Goal: Task Accomplishment & Management: Manage account settings

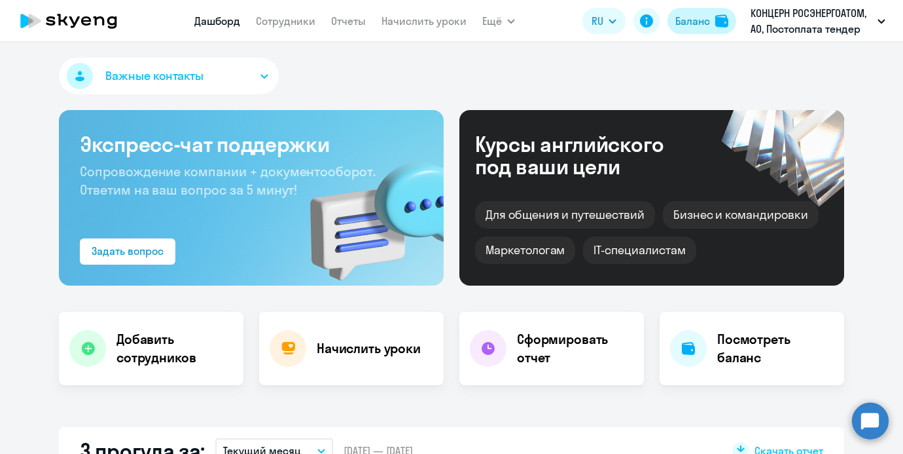
click at [712, 26] on button "Баланс" at bounding box center [702, 21] width 69 height 26
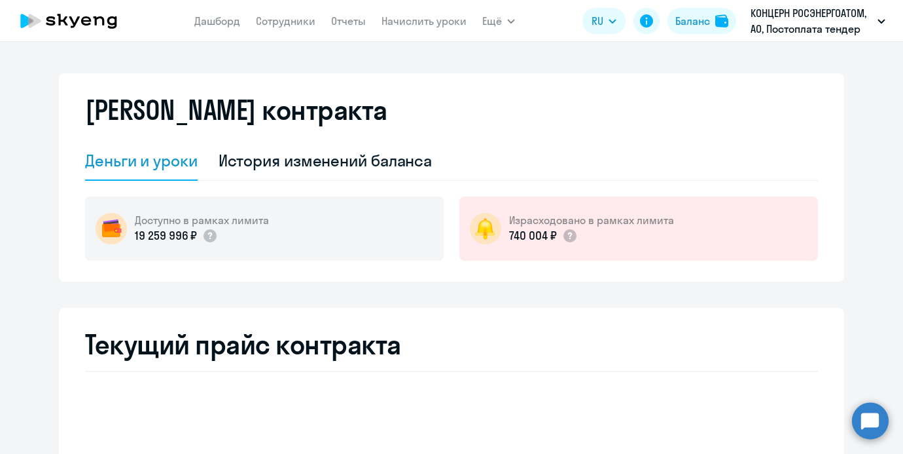
select select "english_adult_not_native_speaker"
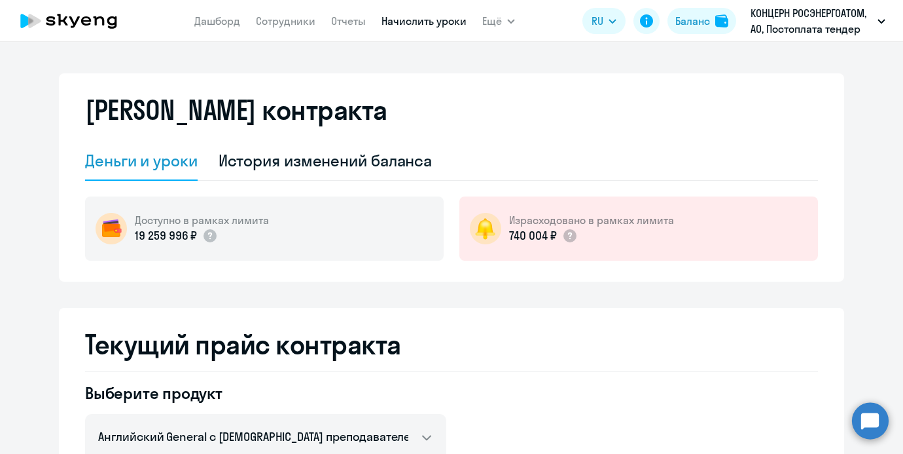
click at [408, 23] on link "Начислить уроки" at bounding box center [424, 20] width 85 height 13
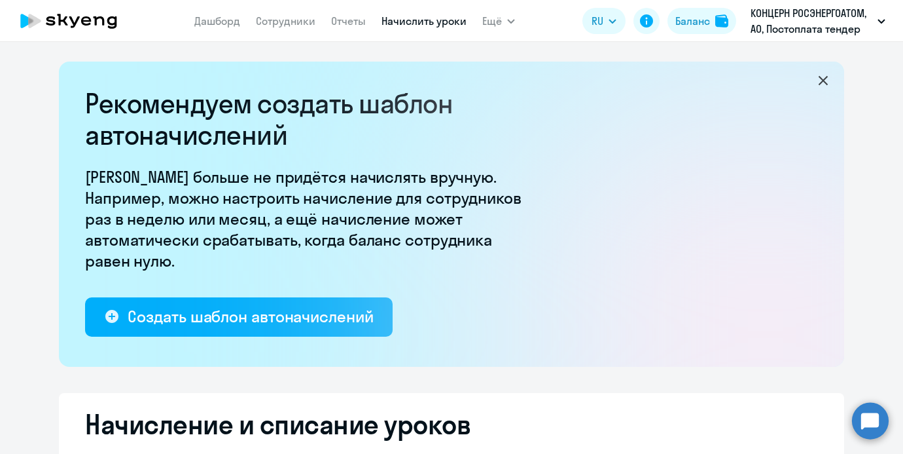
select select "10"
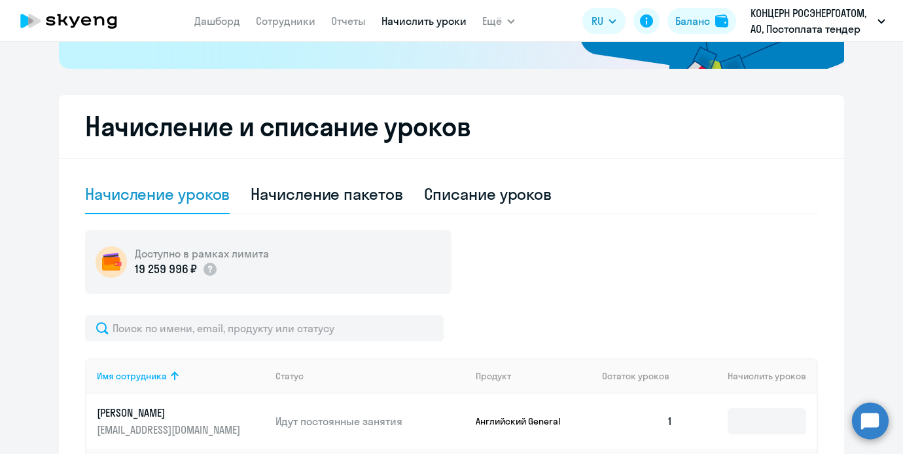
scroll to position [300, 0]
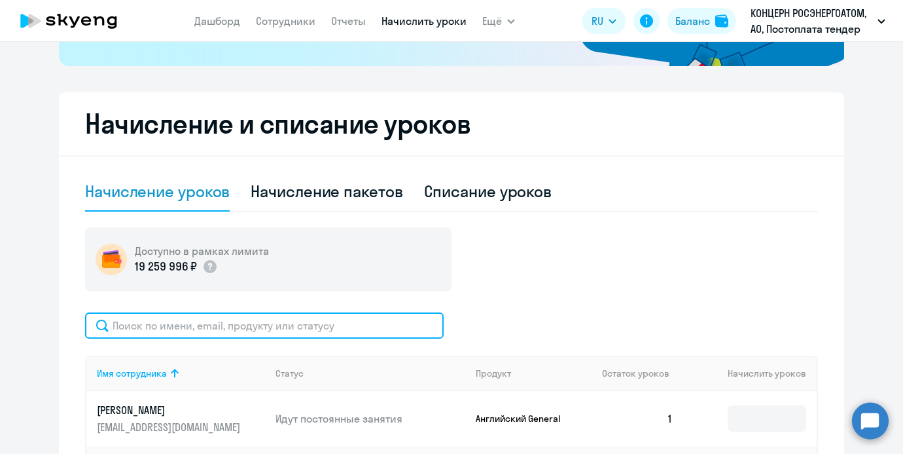
click at [237, 314] on input "text" at bounding box center [264, 325] width 359 height 26
type input "с"
type input "митю"
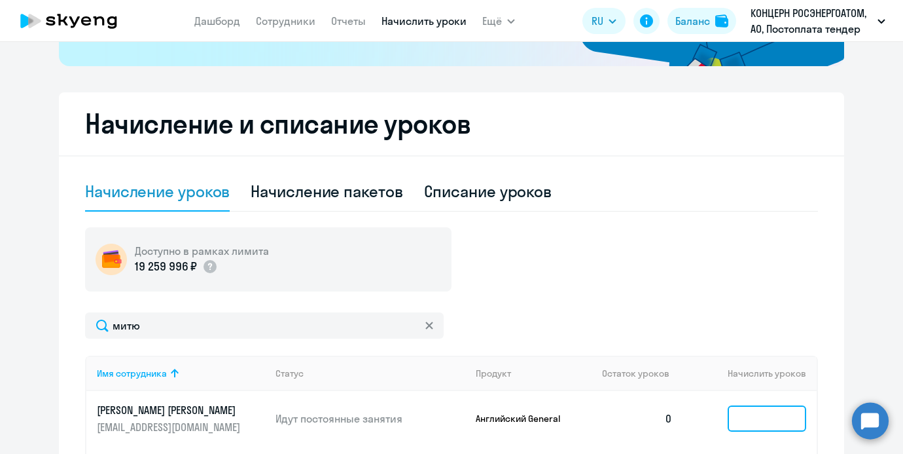
click at [791, 419] on input at bounding box center [767, 418] width 79 height 26
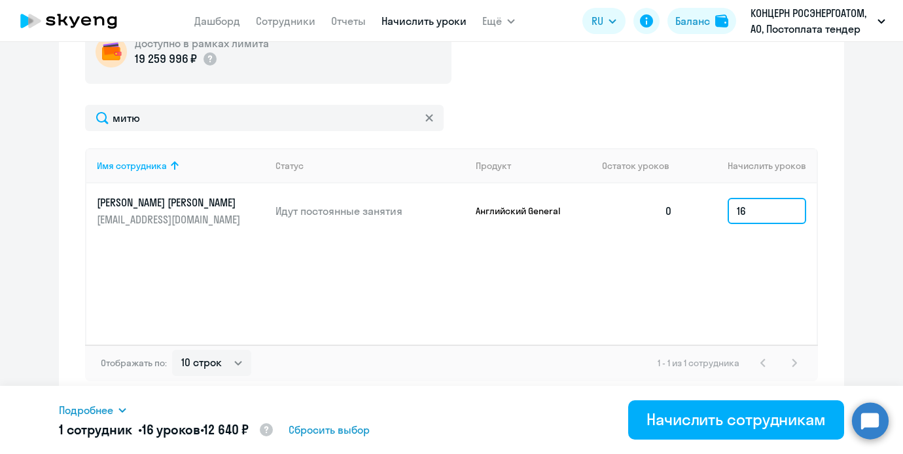
scroll to position [509, 0]
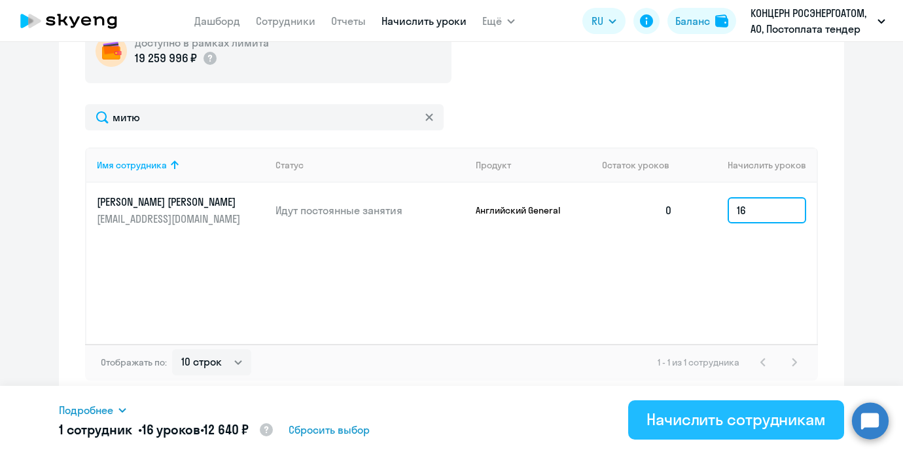
type input "16"
click at [697, 408] on div "Начислить сотрудникам" at bounding box center [736, 418] width 179 height 21
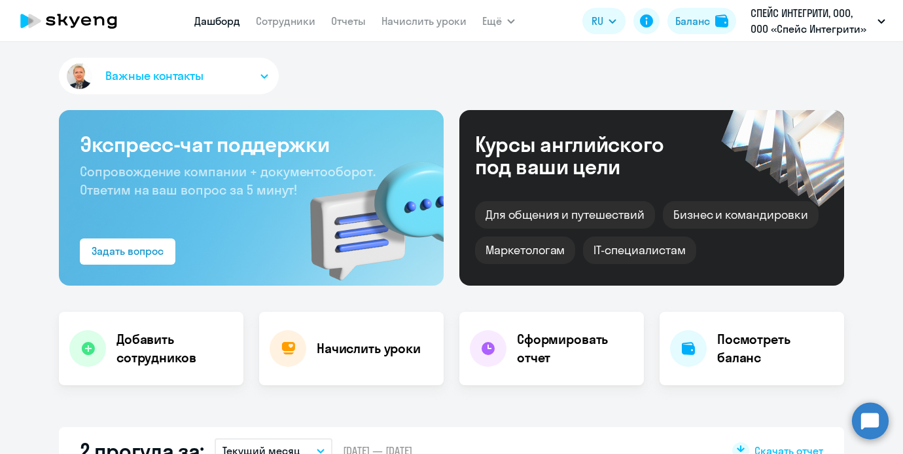
select select "30"
click at [397, 19] on link "Начислить уроки" at bounding box center [424, 20] width 85 height 13
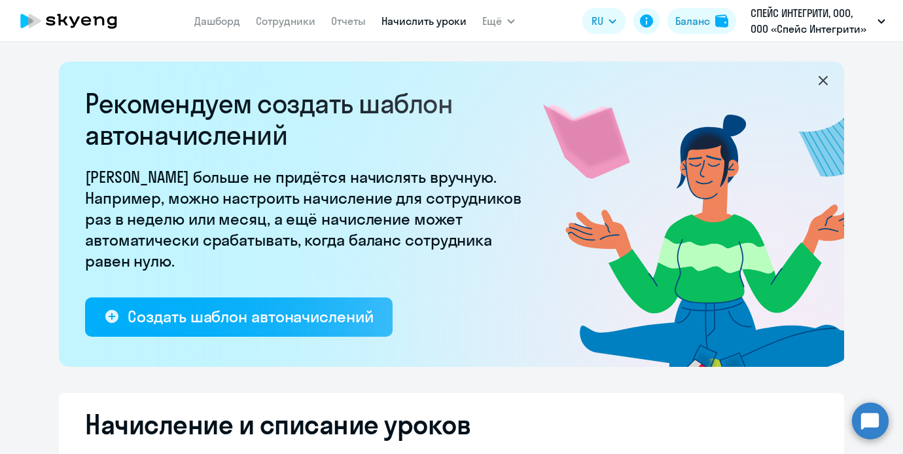
select select "10"
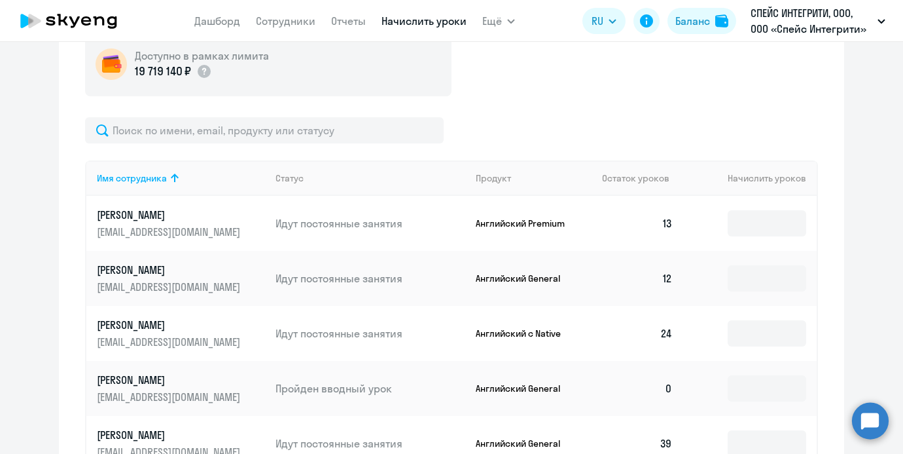
scroll to position [509, 0]
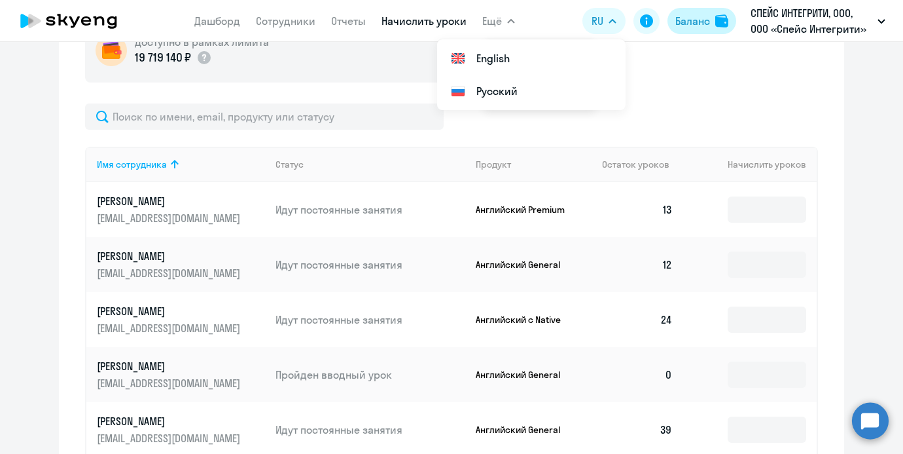
click at [706, 22] on div "Баланс" at bounding box center [692, 21] width 35 height 16
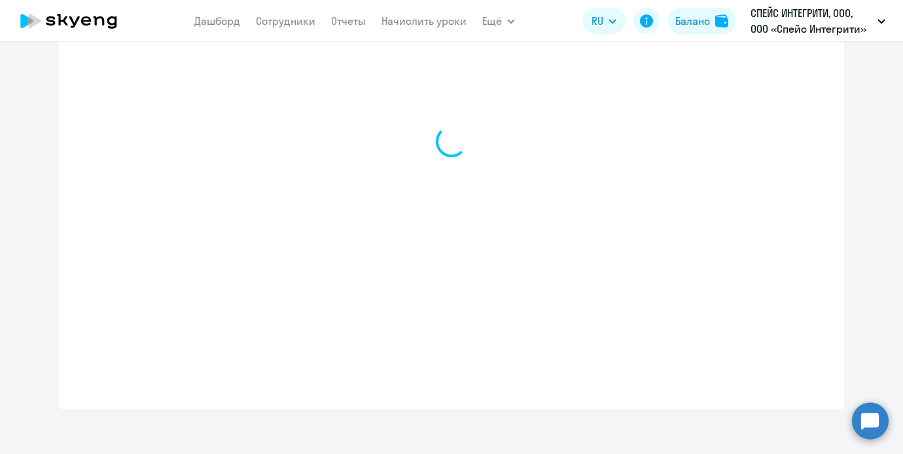
select select "english_adult_not_native_speaker"
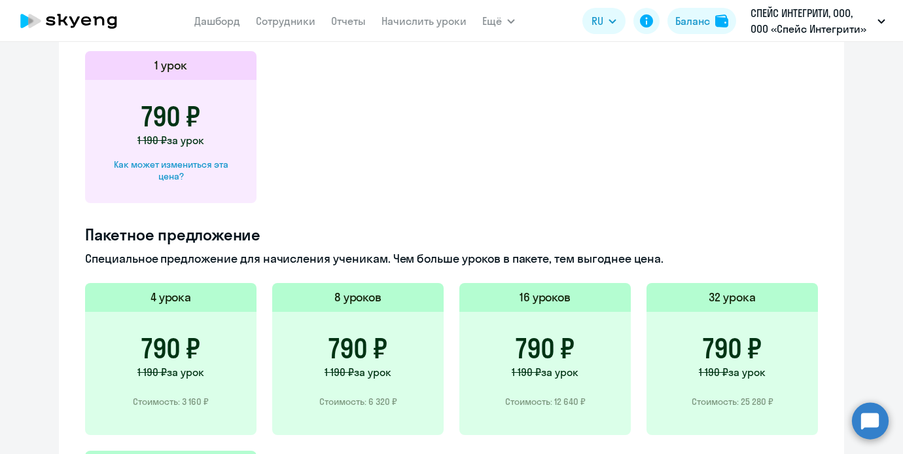
scroll to position [429, 0]
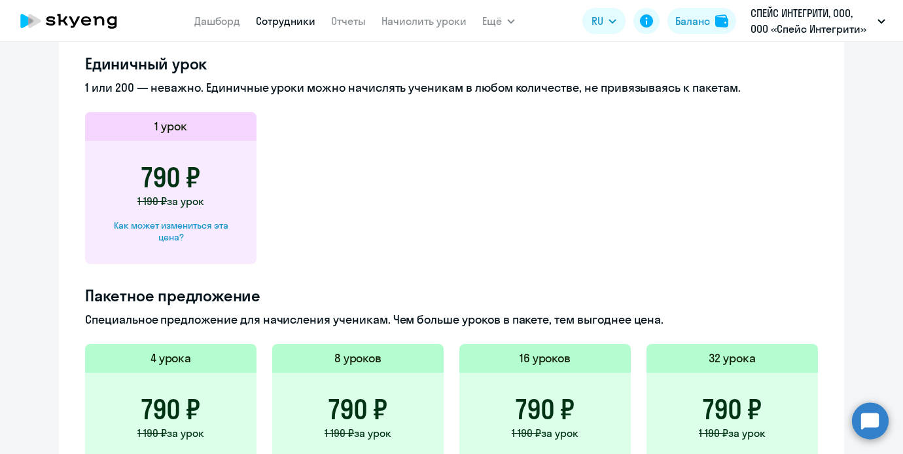
click at [308, 16] on link "Сотрудники" at bounding box center [286, 20] width 60 height 13
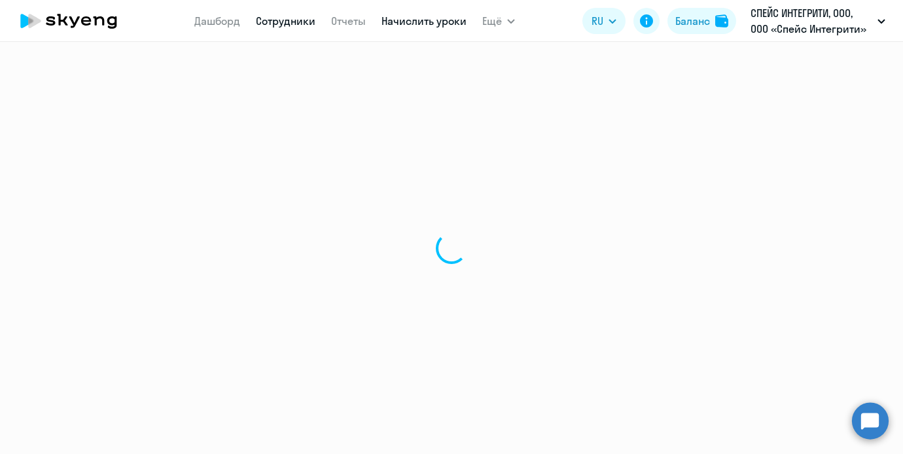
click at [439, 16] on link "Начислить уроки" at bounding box center [424, 20] width 85 height 13
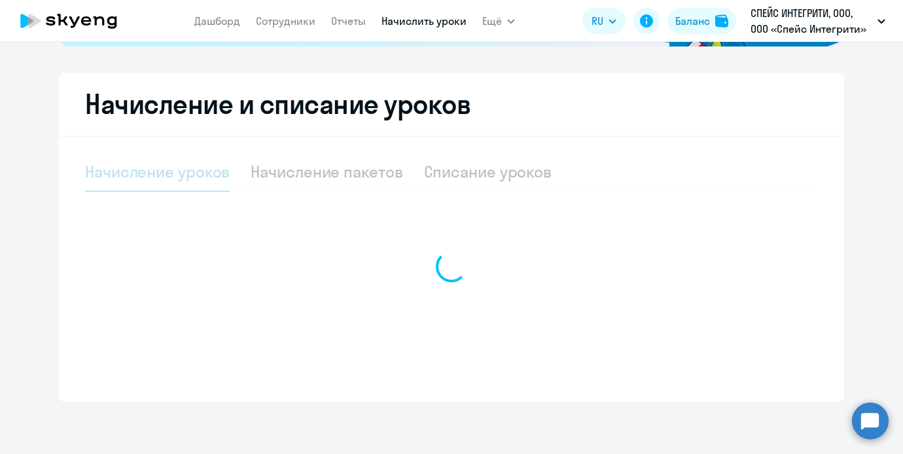
select select "10"
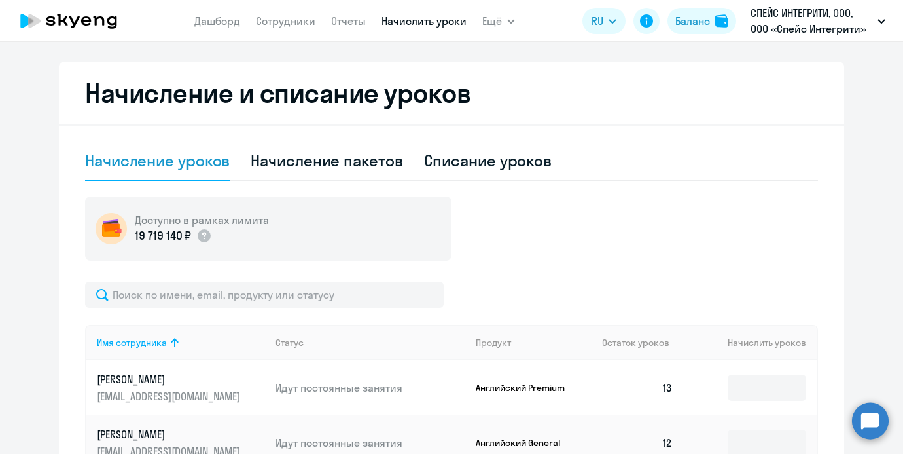
scroll to position [340, 0]
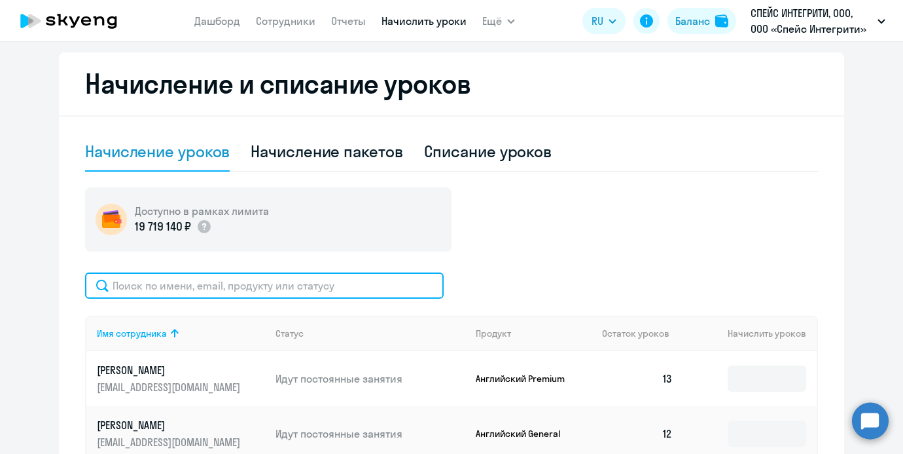
click at [330, 272] on input "text" at bounding box center [264, 285] width 359 height 26
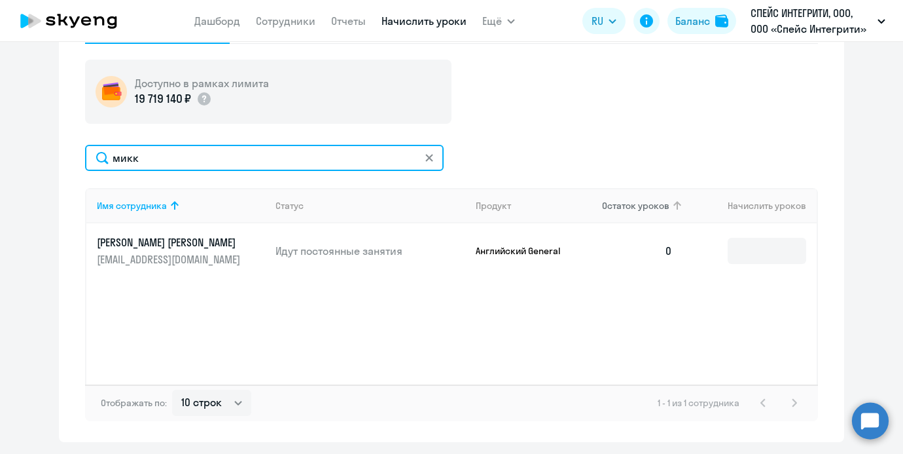
scroll to position [490, 0]
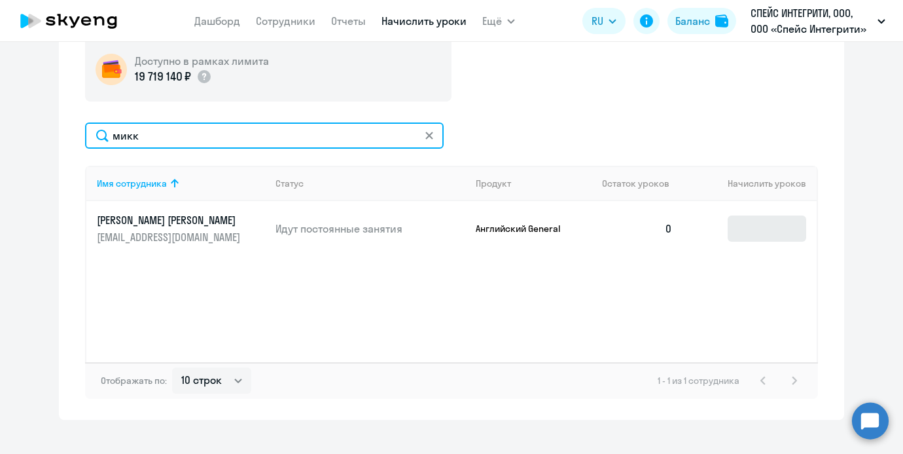
type input "микк"
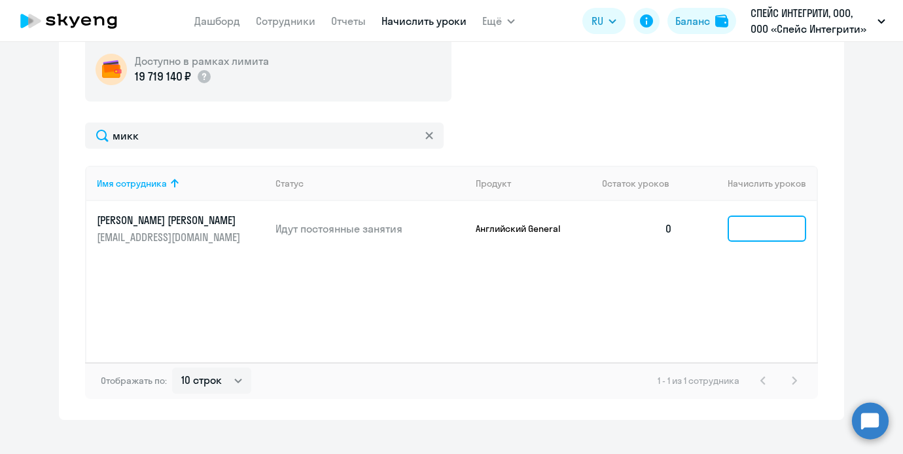
click at [738, 225] on input at bounding box center [767, 228] width 79 height 26
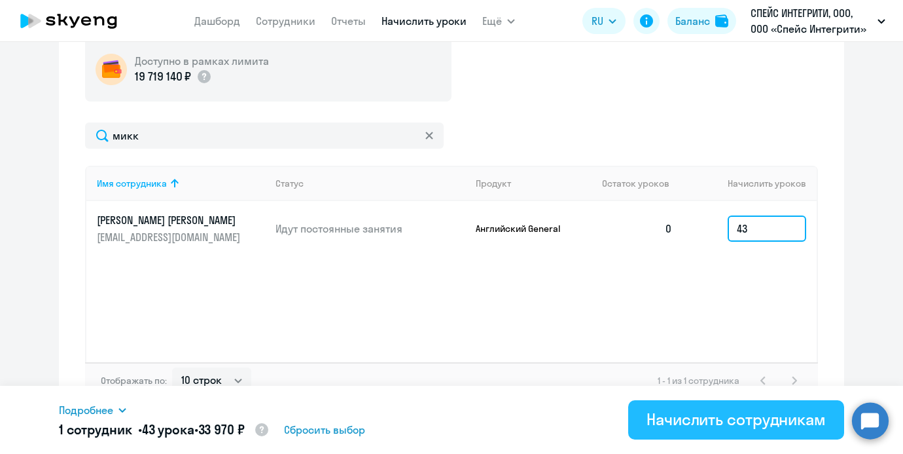
type input "43"
click at [691, 418] on div "Начислить сотрудникам" at bounding box center [736, 418] width 179 height 21
